Goal: Check status: Check status

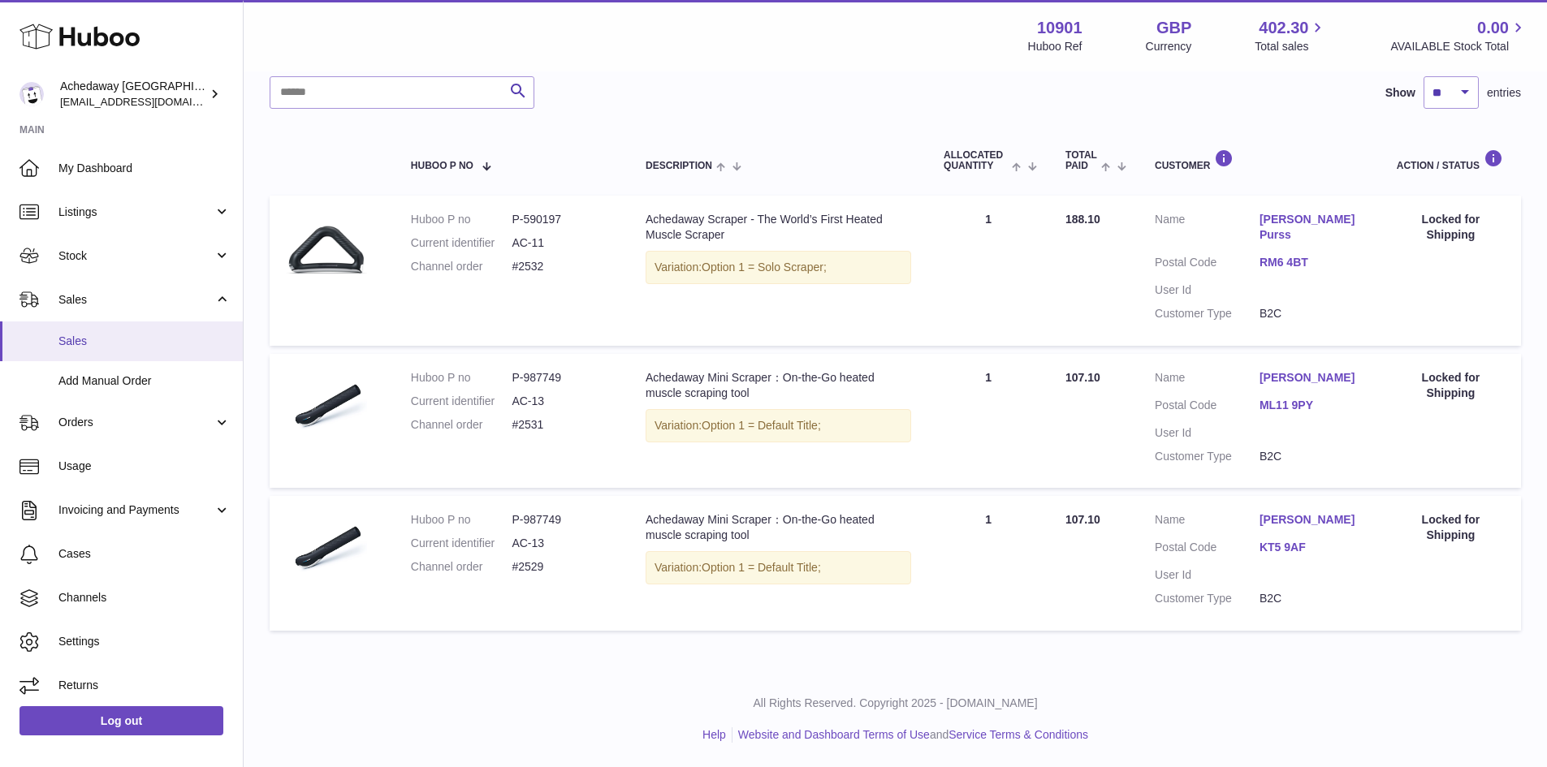
click at [125, 343] on span "Sales" at bounding box center [144, 341] width 172 height 15
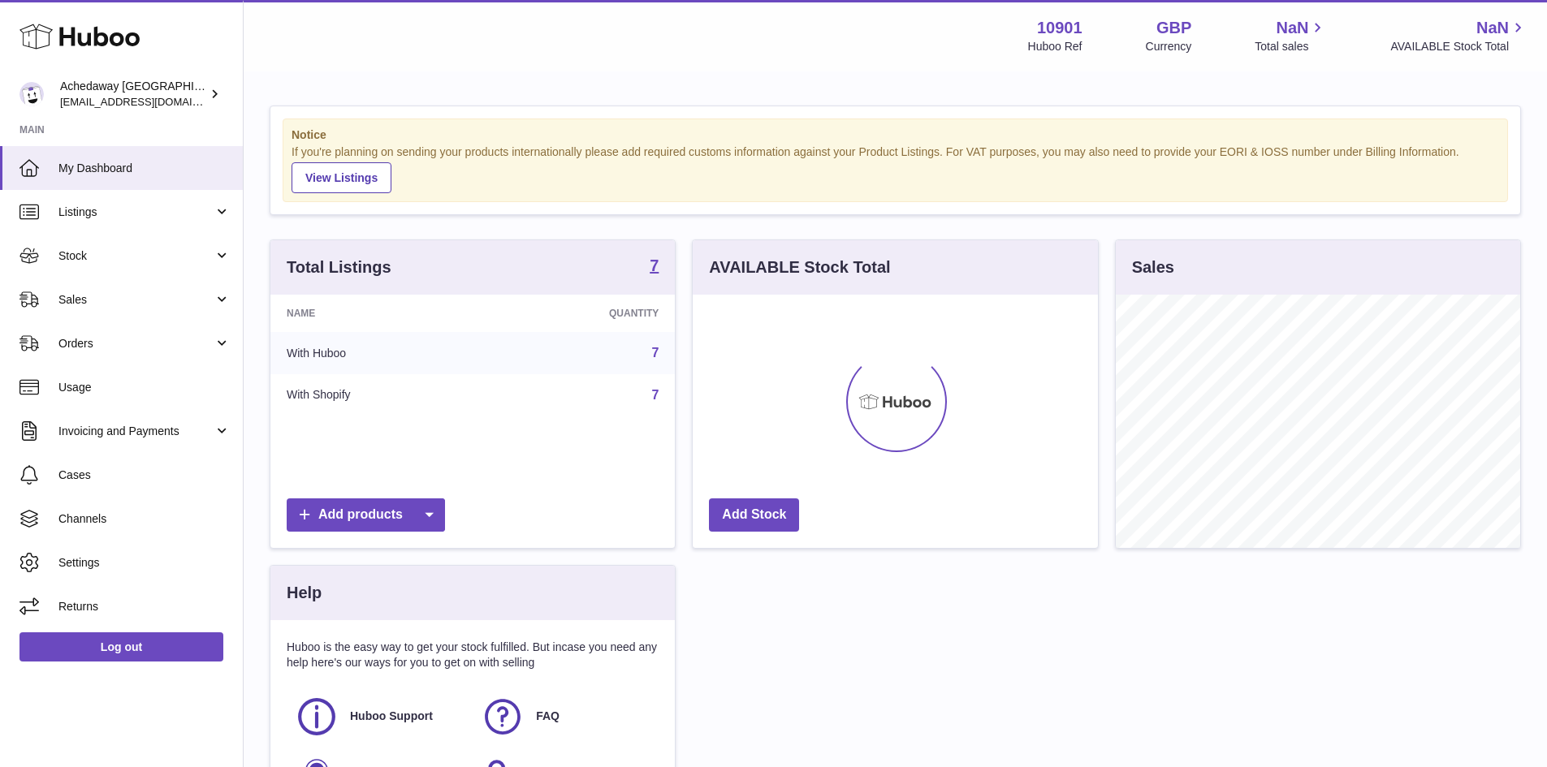
click at [157, 252] on span "Stock" at bounding box center [135, 255] width 155 height 15
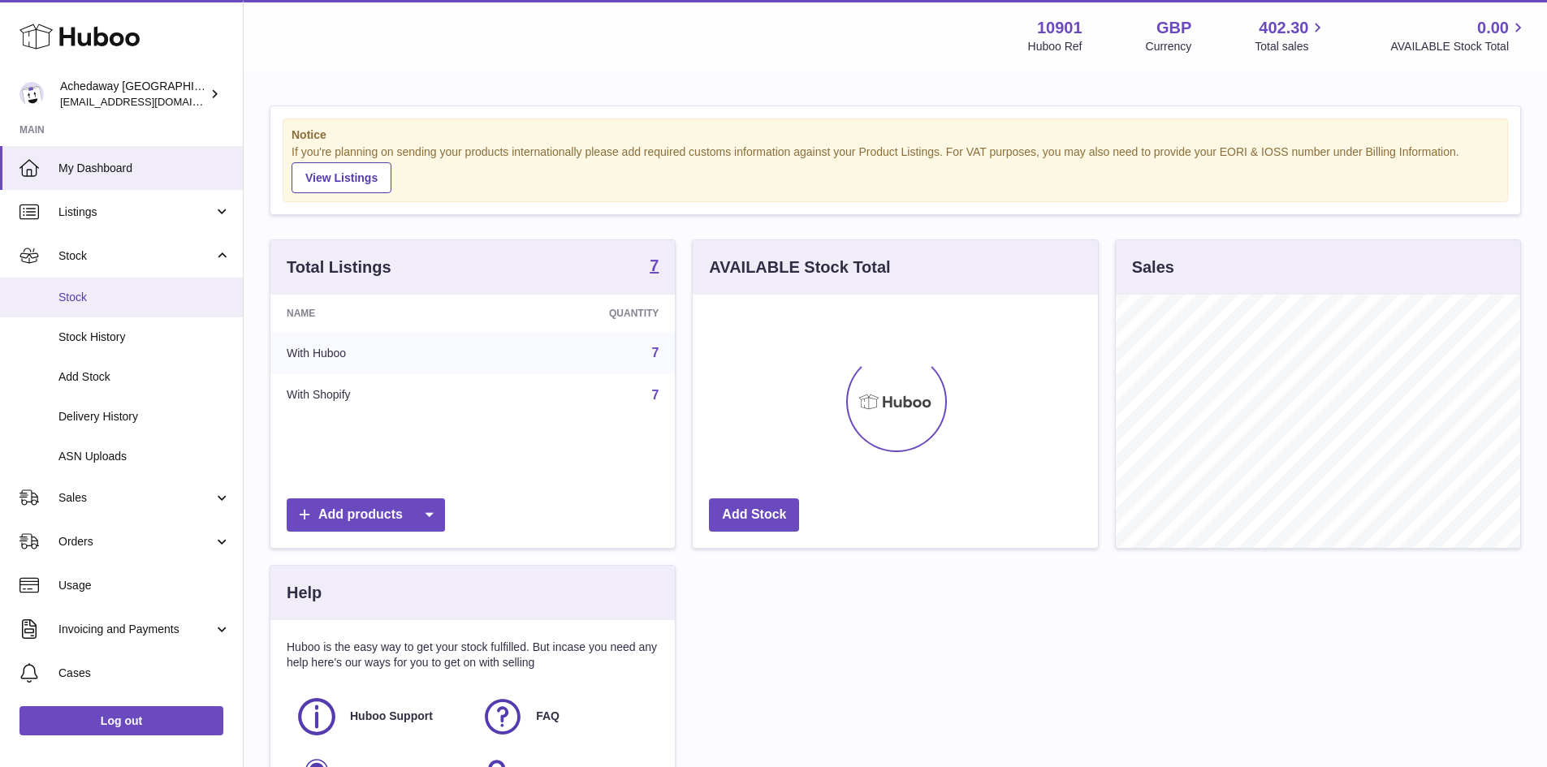
scroll to position [253, 405]
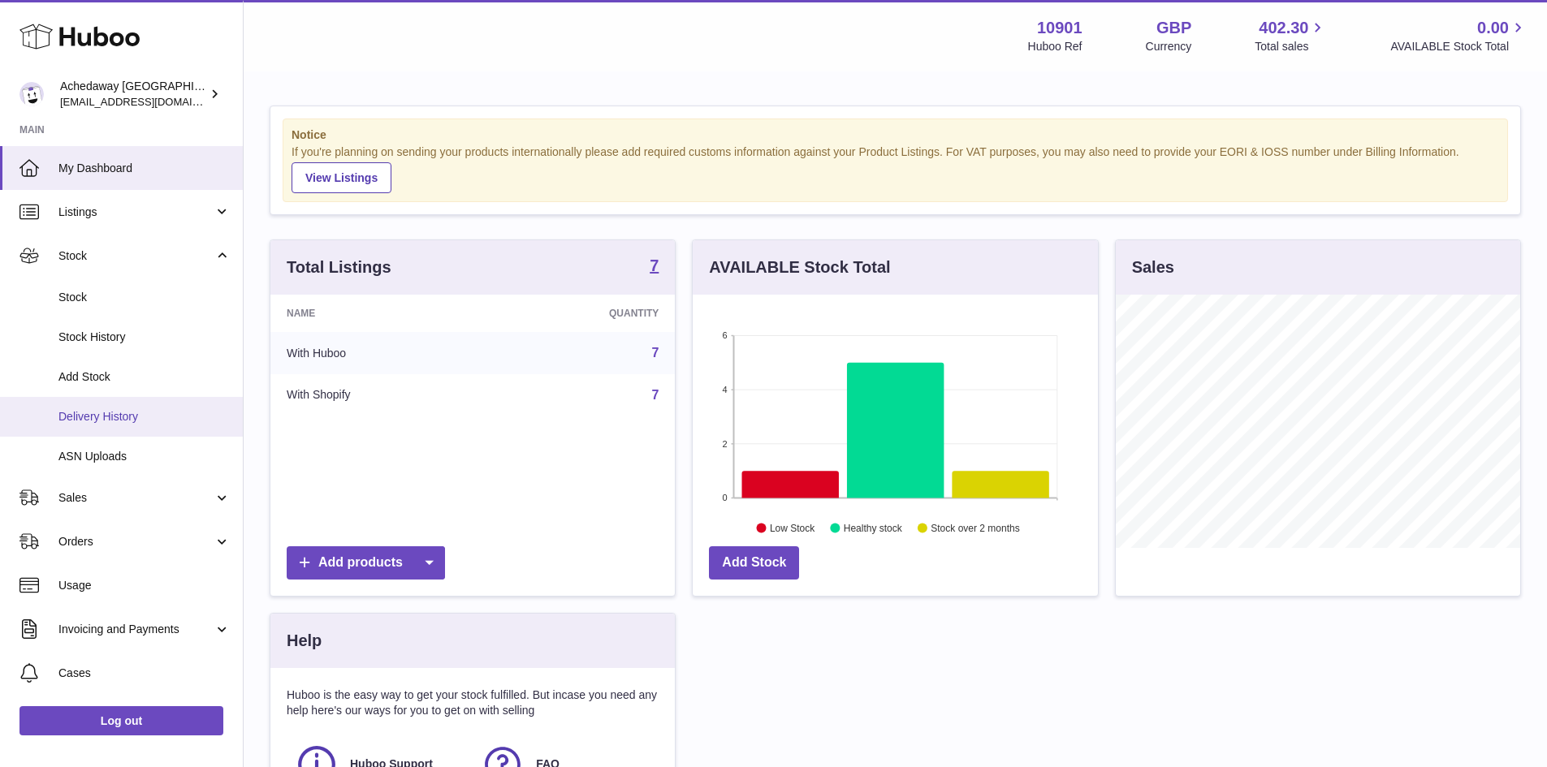
click at [150, 405] on link "Delivery History" at bounding box center [121, 417] width 243 height 40
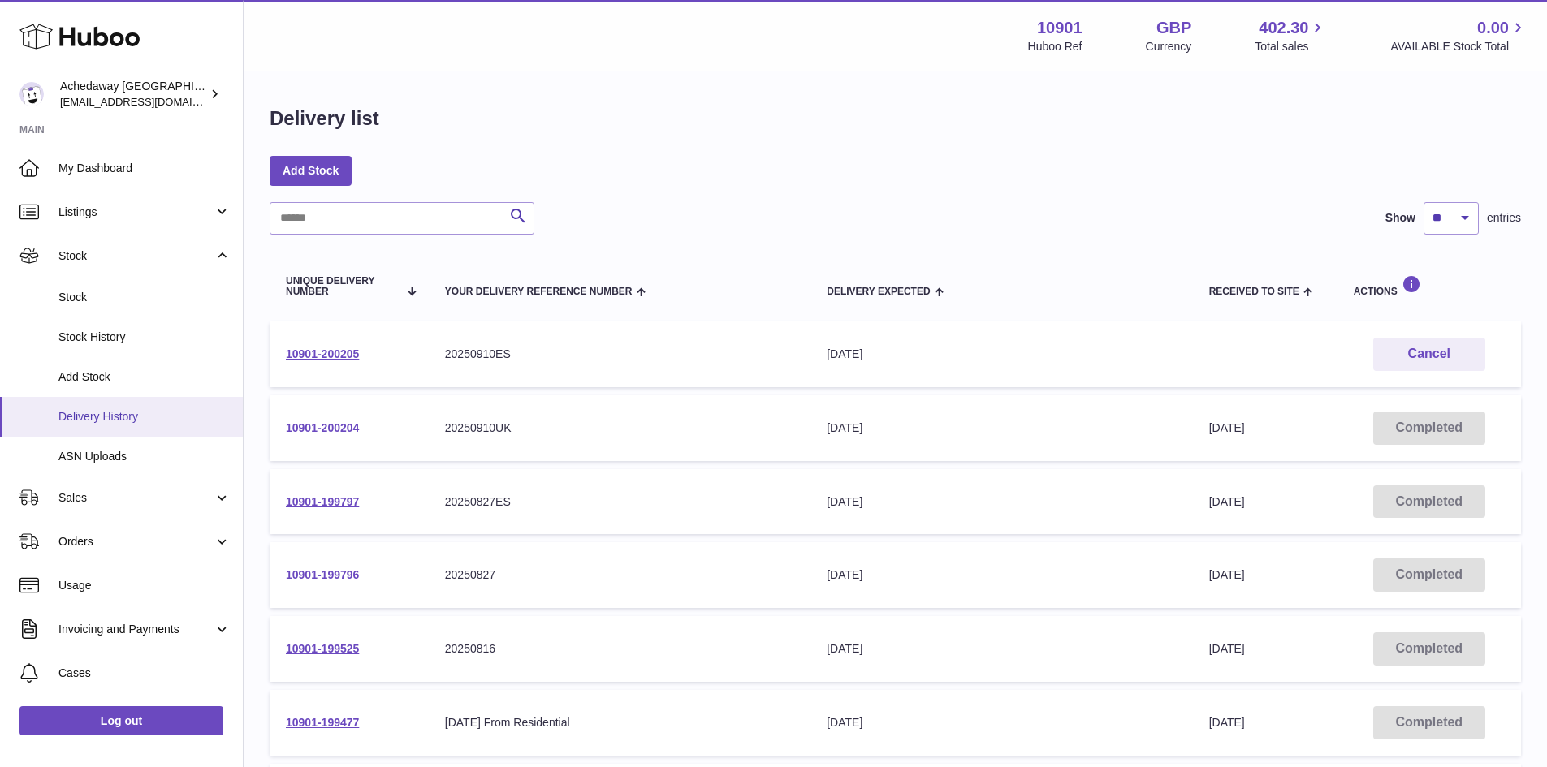
click at [131, 421] on span "Delivery History" at bounding box center [144, 416] width 172 height 15
click at [45, 302] on link "Stock" at bounding box center [121, 298] width 243 height 40
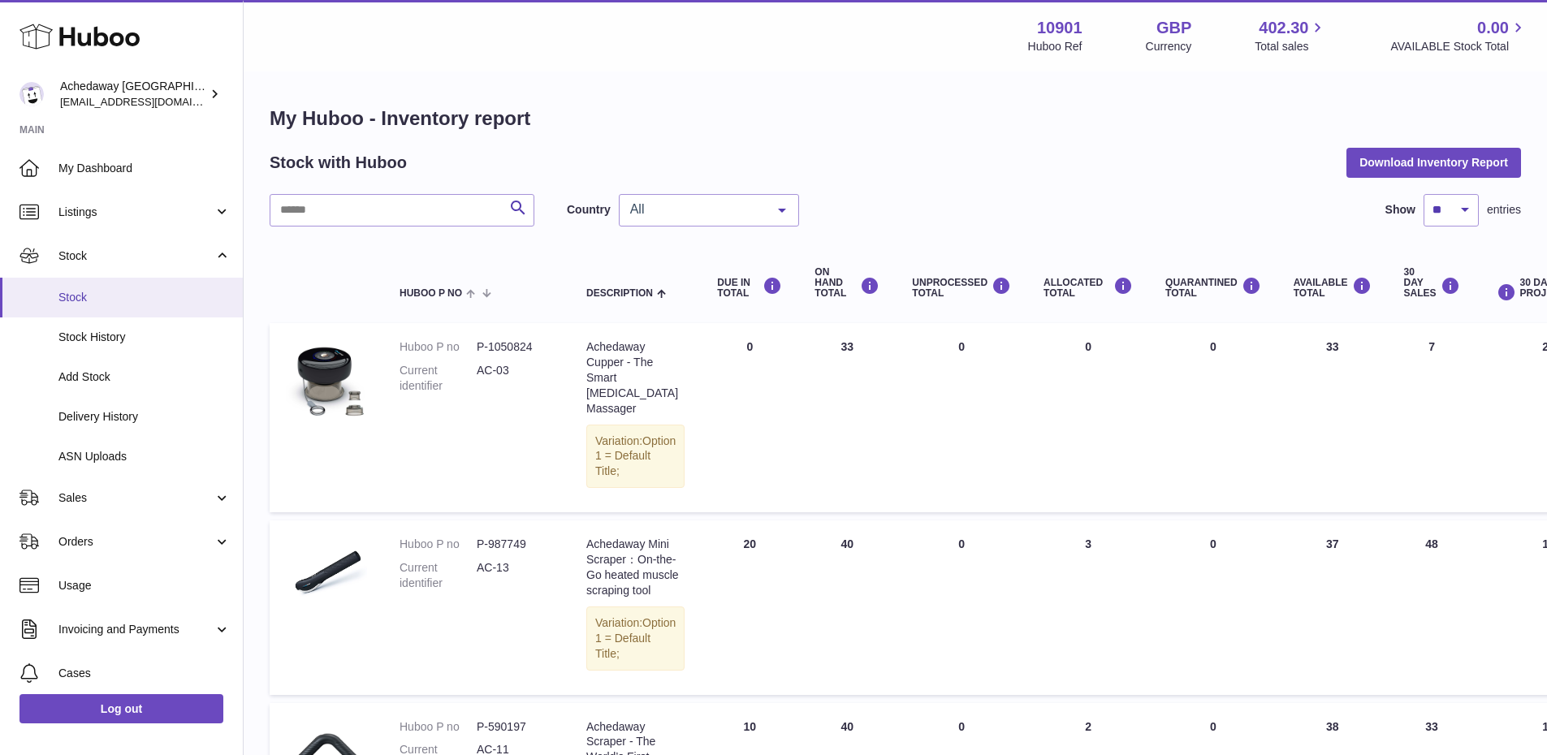
click at [74, 309] on link "Stock" at bounding box center [121, 298] width 243 height 40
click at [166, 300] on span "Stock" at bounding box center [144, 297] width 172 height 15
click at [54, 302] on link "Stock" at bounding box center [121, 298] width 243 height 40
click at [111, 266] on link "Stock" at bounding box center [121, 256] width 243 height 44
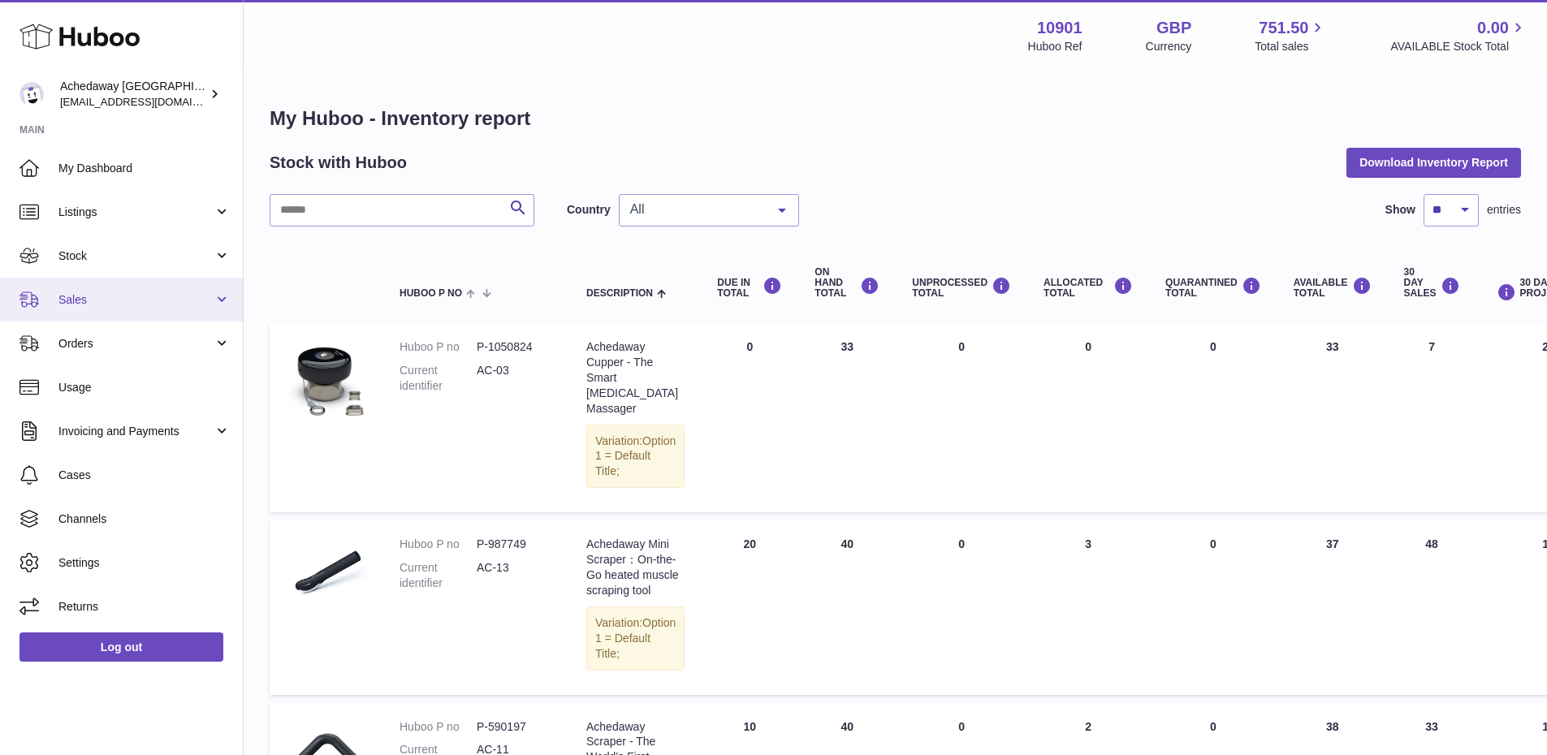
click at [142, 315] on link "Sales" at bounding box center [121, 300] width 243 height 44
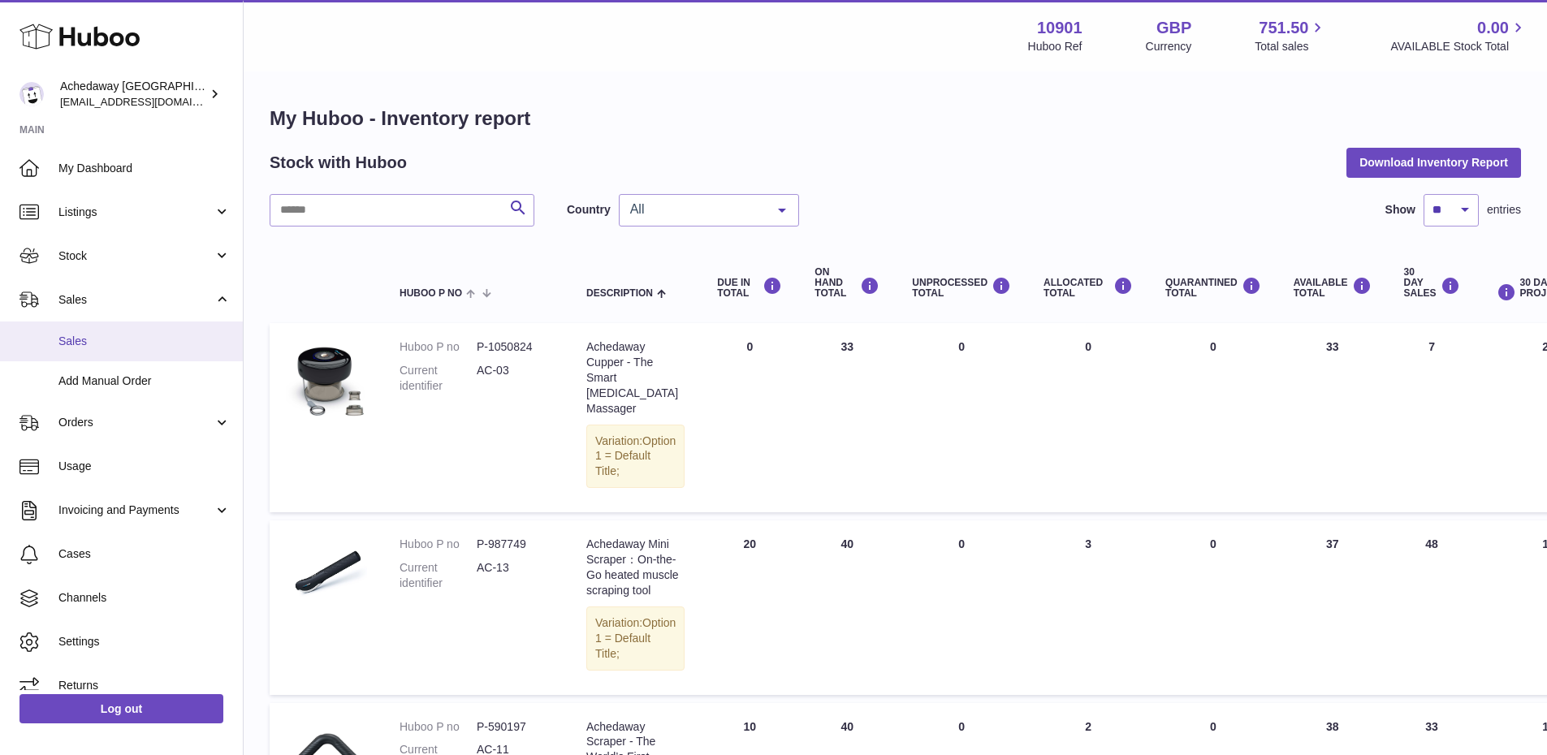
click at [148, 335] on span "Sales" at bounding box center [144, 341] width 172 height 15
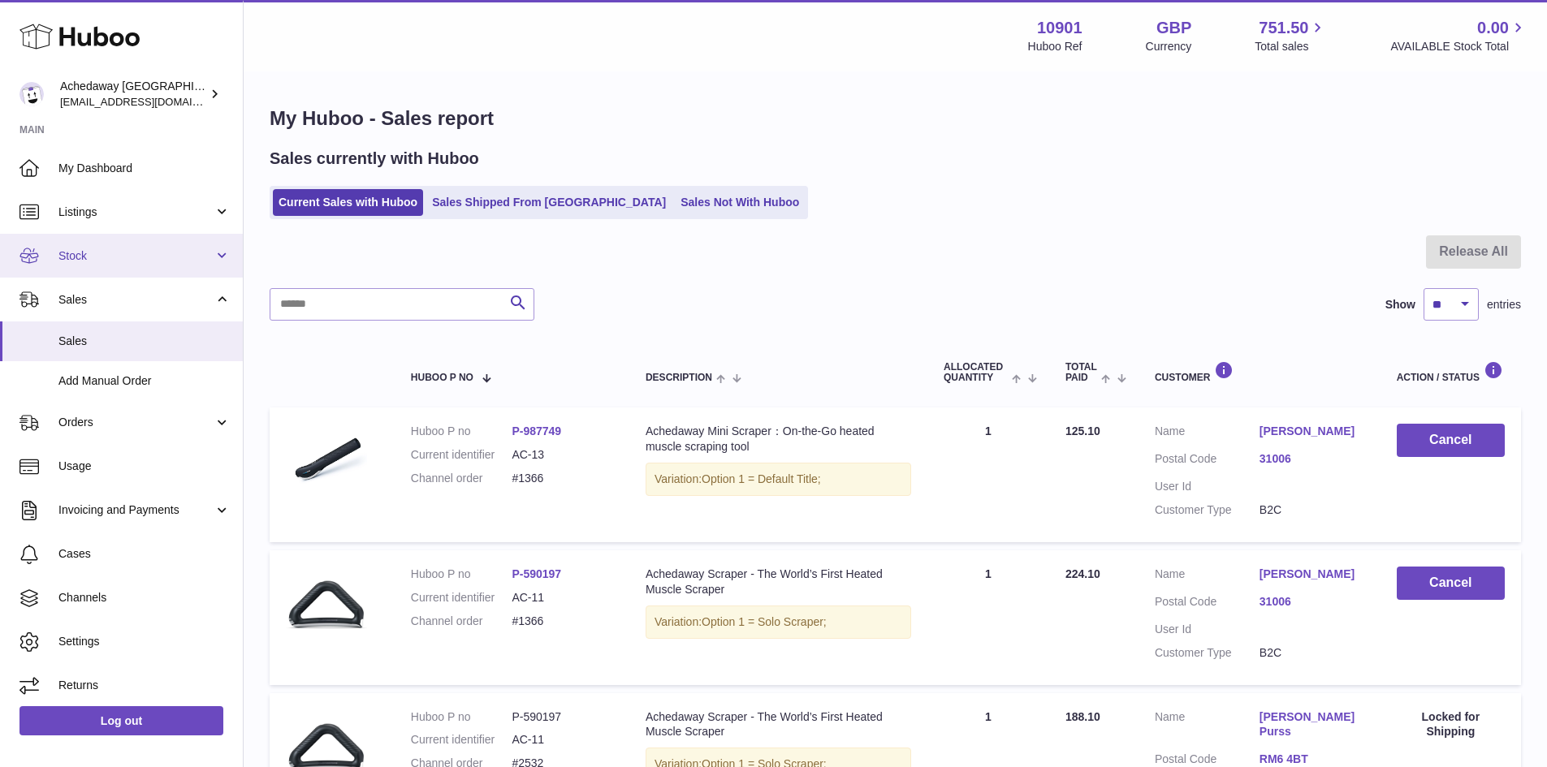
click at [178, 250] on span "Stock" at bounding box center [135, 255] width 155 height 15
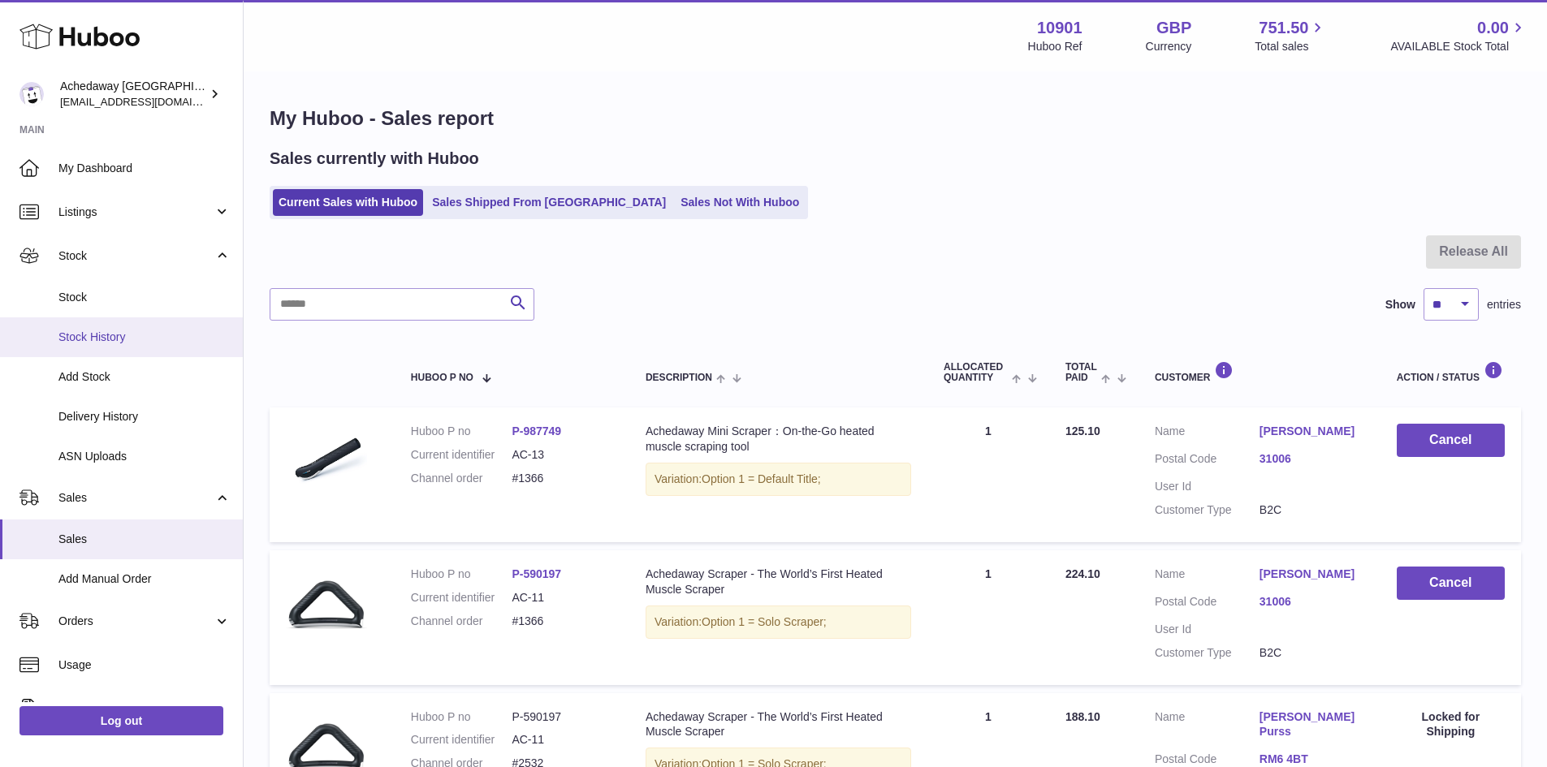
click at [160, 348] on link "Stock History" at bounding box center [121, 337] width 243 height 40
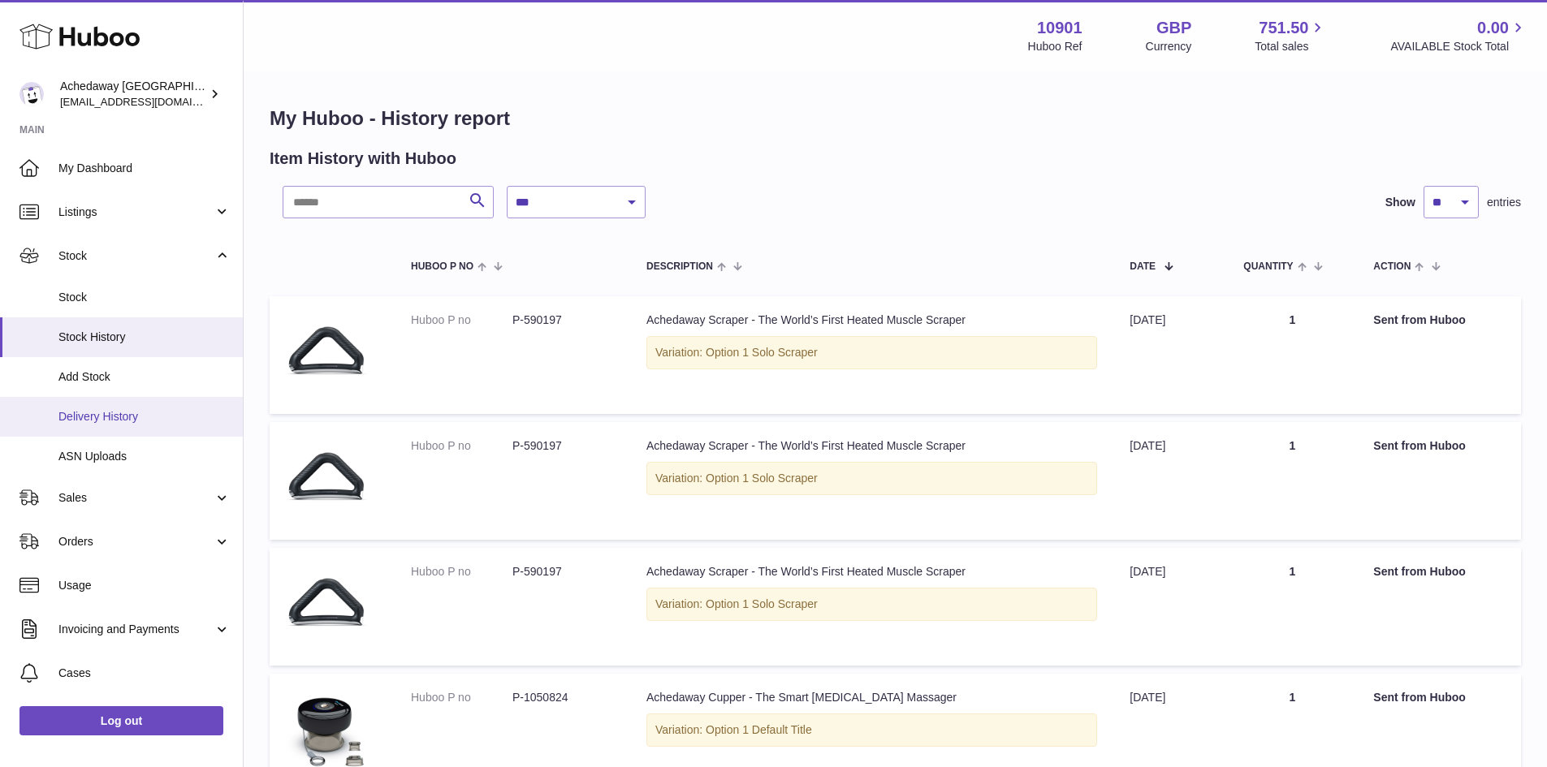
click at [165, 414] on span "Delivery History" at bounding box center [144, 416] width 172 height 15
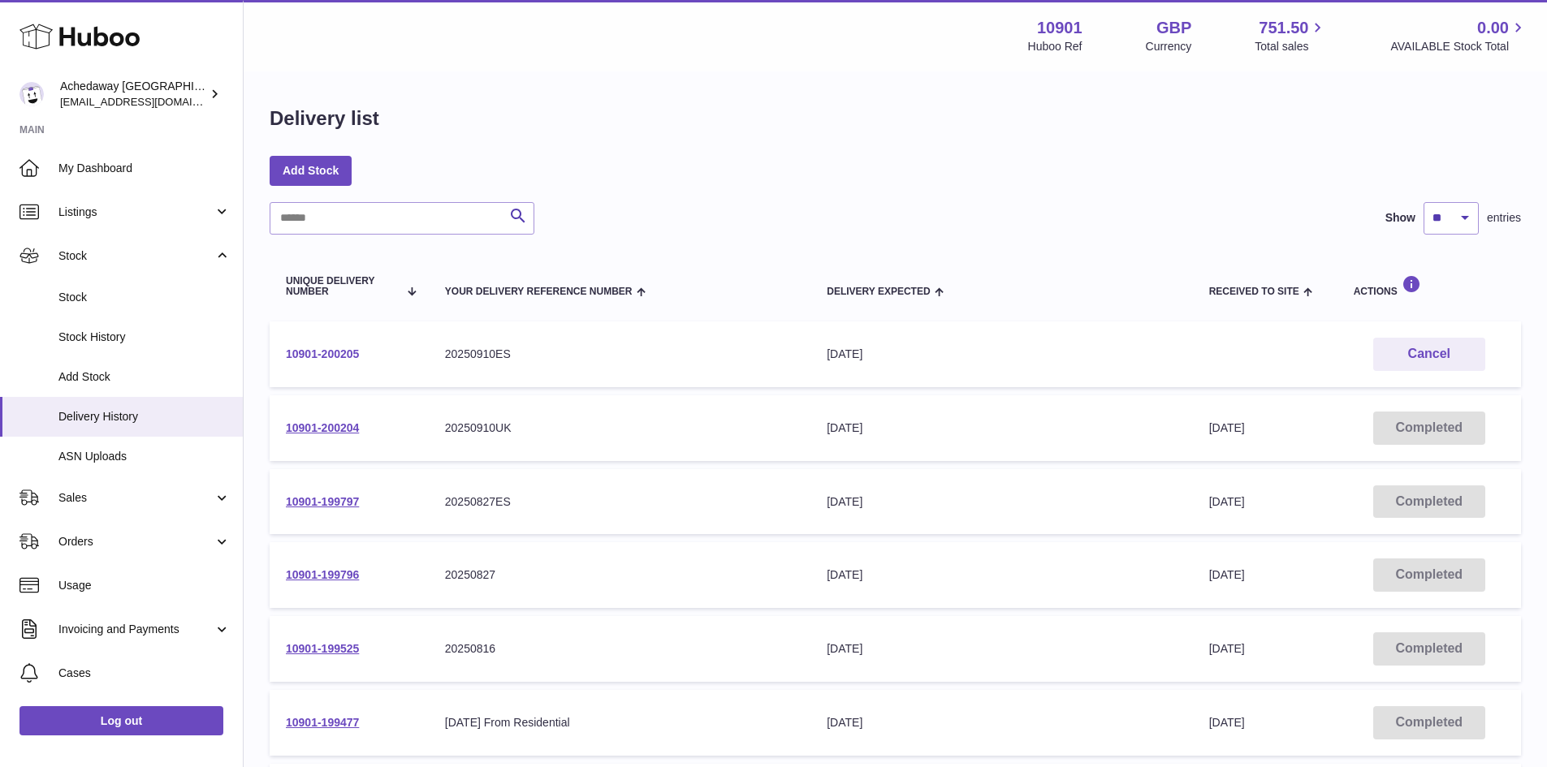
click at [339, 360] on link "10901-200205" at bounding box center [322, 354] width 73 height 13
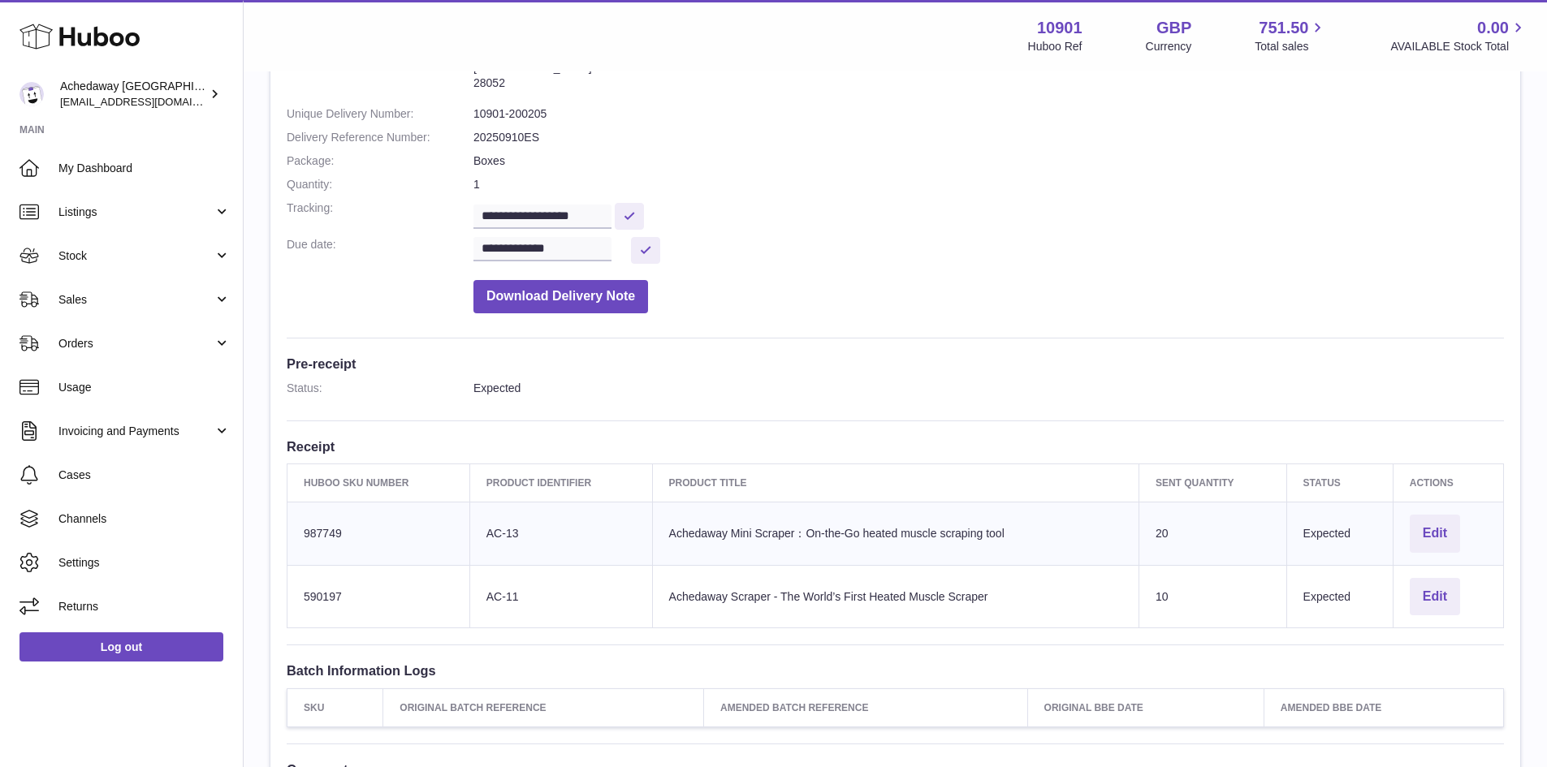
scroll to position [325, 0]
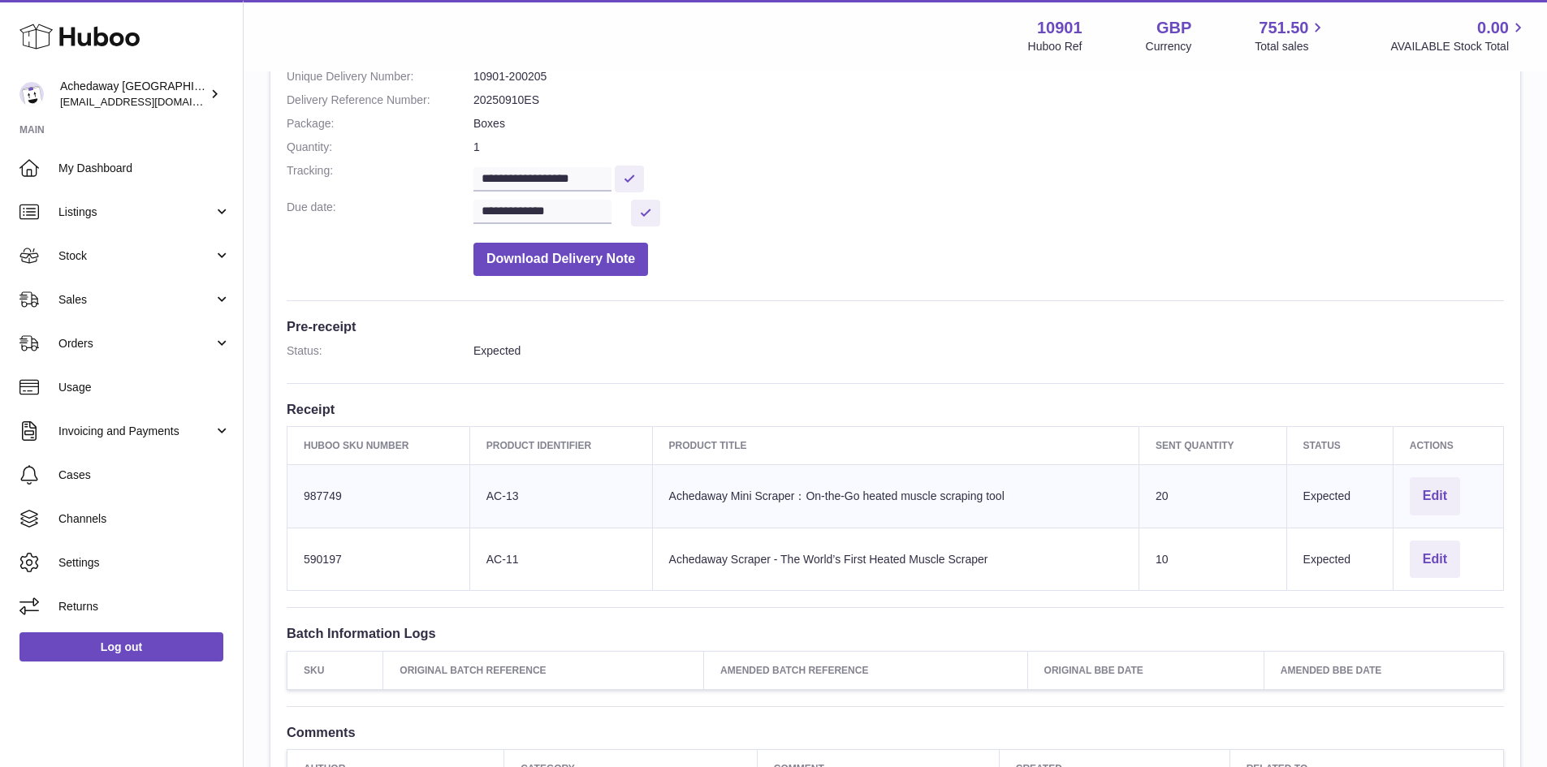
scroll to position [244, 0]
